Goal: Task Accomplishment & Management: Use online tool/utility

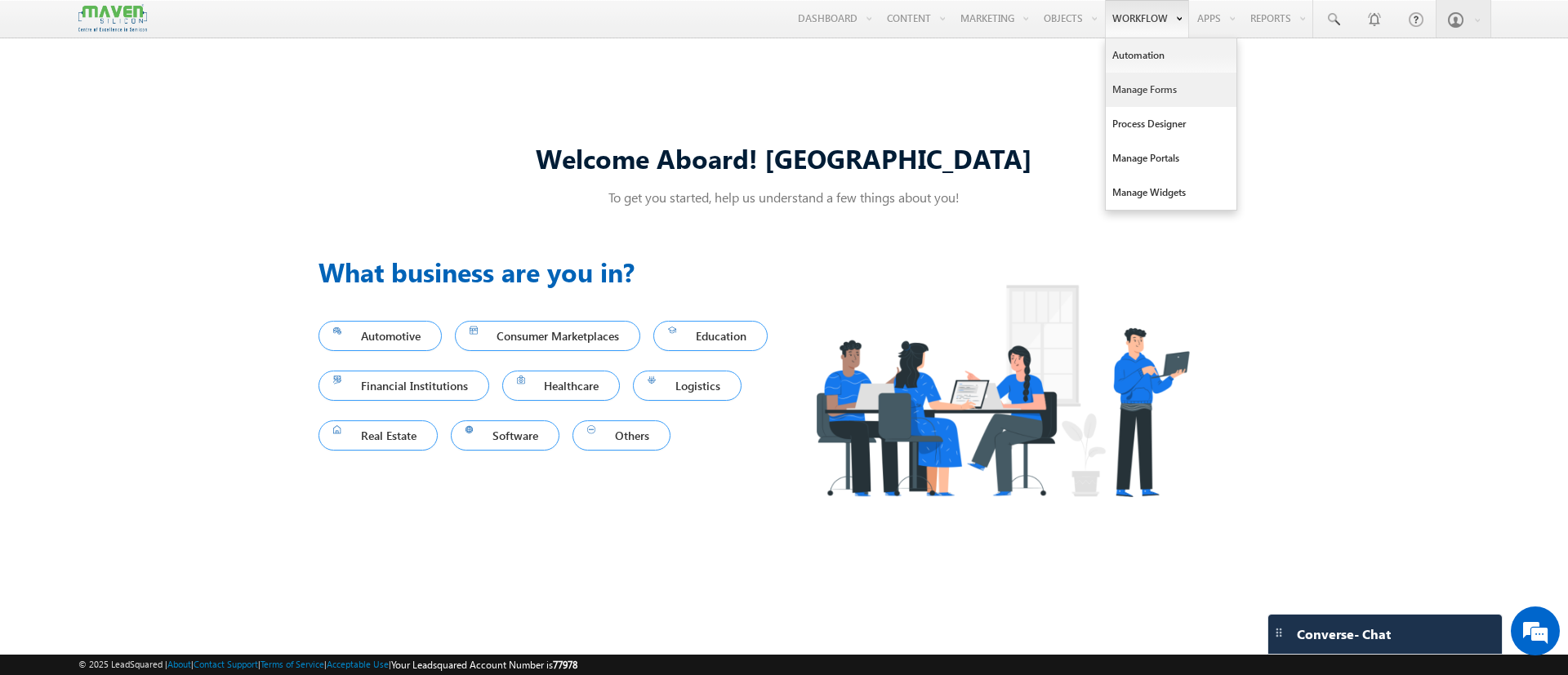
drag, startPoint x: 1127, startPoint y: 152, endPoint x: 1151, endPoint y: 91, distance: 65.6
click at [1151, 91] on link "Manage Forms" at bounding box center [1171, 90] width 131 height 35
